Goal: Information Seeking & Learning: Find specific fact

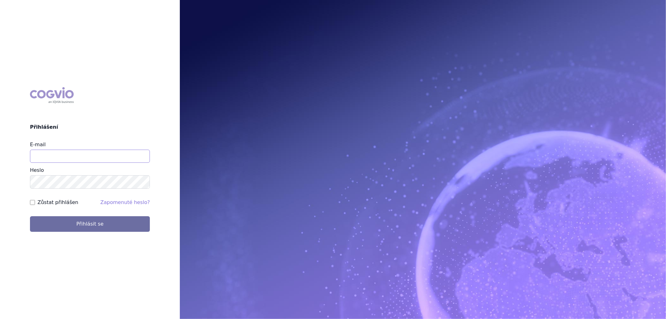
click at [48, 159] on input "E-mail" at bounding box center [90, 155] width 120 height 13
type input "[EMAIL_ADDRESS][DOMAIN_NAME]"
click at [53, 168] on div "Heslo" at bounding box center [90, 177] width 120 height 22
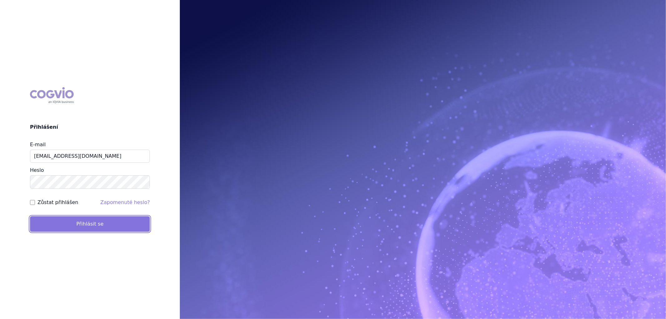
click at [66, 225] on button "Přihlásit se" at bounding box center [90, 224] width 120 height 16
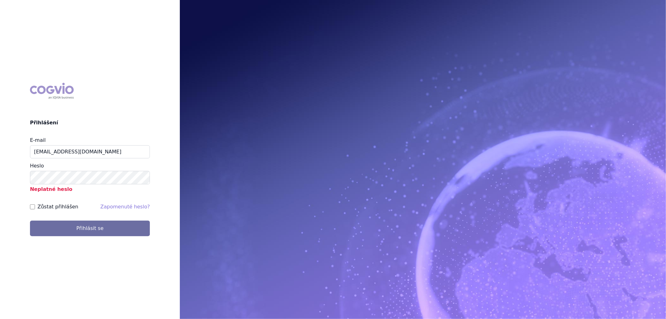
click at [100, 158] on div "E-mail aplikace.ocul1@vzp.cz Heslo Neplatné heslo" at bounding box center [90, 164] width 120 height 56
click at [103, 153] on input "aplikace.ocul1@vzp.cz" at bounding box center [90, 151] width 120 height 13
click at [99, 229] on button "Přihlásit se" at bounding box center [90, 228] width 120 height 16
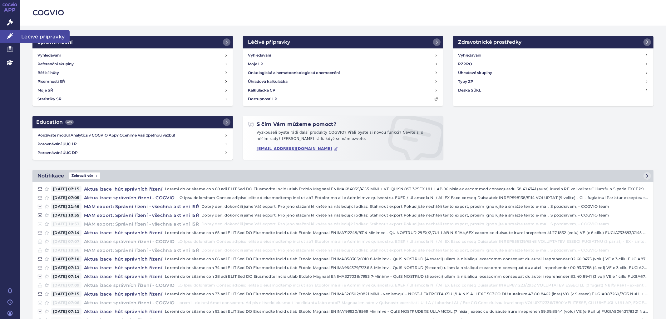
click at [12, 35] on icon at bounding box center [10, 36] width 6 height 6
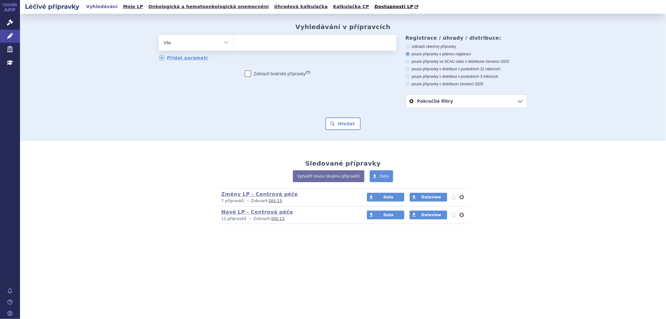
click at [301, 44] on ul at bounding box center [315, 41] width 162 height 13
click at [234, 44] on select at bounding box center [234, 43] width 0 height 16
type input "va"
type input "vaxi"
type input "vaxig"
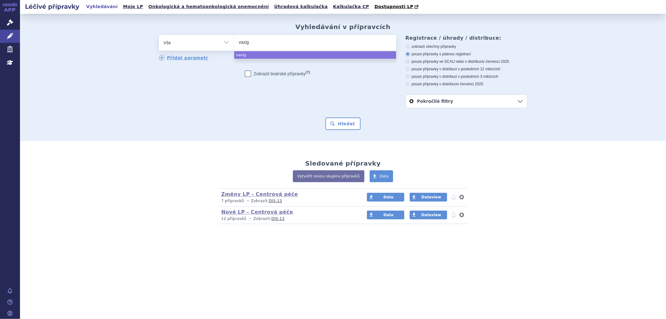
type input "vaxigr"
type input "vaxigri"
type input "vaxigrip"
type input "vaxigrip t"
type input "vaxigrip te"
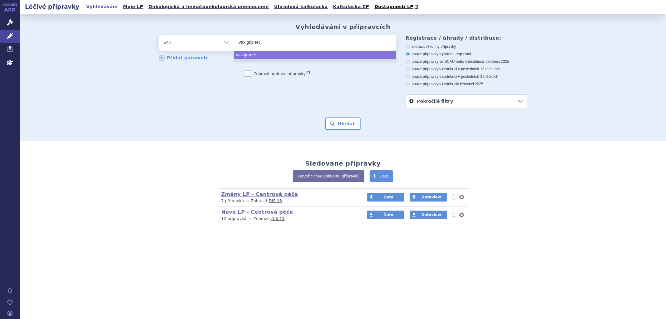
type input "vaxigrip tetr"
type input "vaxigrip tetra"
select select "vaxigrip tetra"
click at [340, 125] on button "Hledat" at bounding box center [342, 123] width 35 height 12
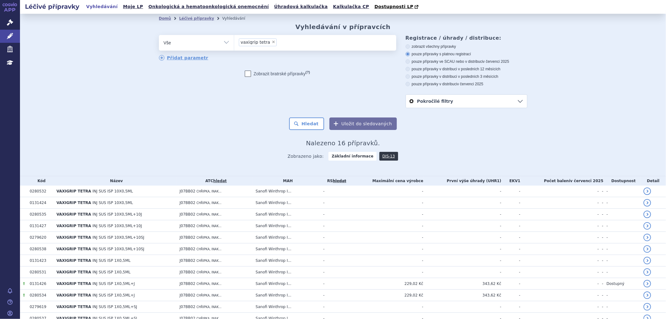
click at [193, 42] on span "×" at bounding box center [273, 42] width 4 height 4
click at [193, 42] on select "vaxigrip tetra" at bounding box center [234, 43] width 0 height 16
select select
type input "ef"
type input "efl"
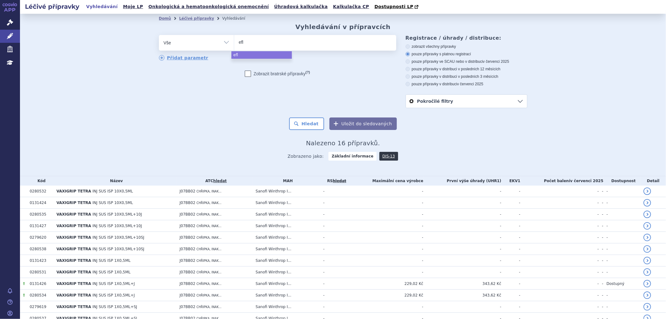
type input "eflu"
type input "eflue"
type input "eflueld"
type input "efluelda"
select select "efluelda"
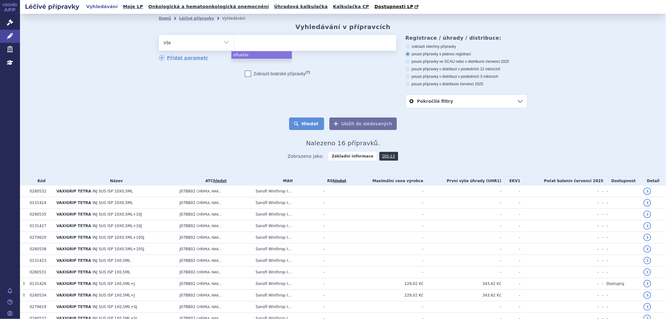
click at [193, 66] on button "Hledat" at bounding box center [306, 123] width 35 height 12
